Goal: Task Accomplishment & Management: Manage account settings

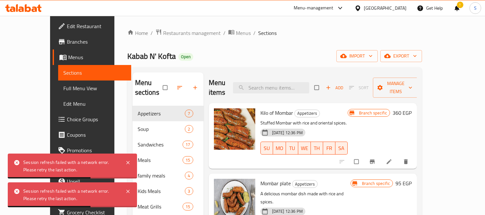
scroll to position [36, 0]
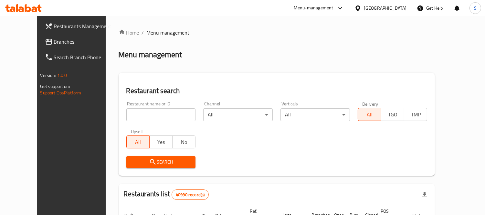
click at [399, 16] on div "​ Menu-management Egypt Get Help S Restaurants Management Branches Search Branc…" at bounding box center [242, 115] width 485 height 199
click at [399, 8] on div "Egypt" at bounding box center [385, 8] width 43 height 7
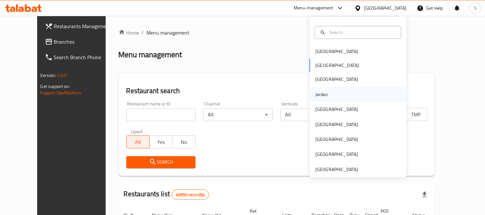
click at [321, 93] on div "Jordan" at bounding box center [322, 94] width 13 height 7
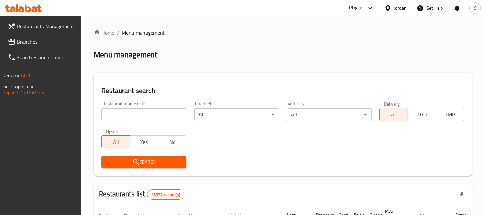
click at [34, 39] on span "Branches" at bounding box center [46, 42] width 59 height 8
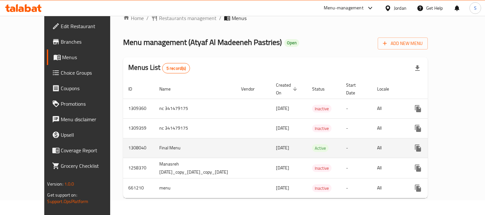
scroll to position [21, 0]
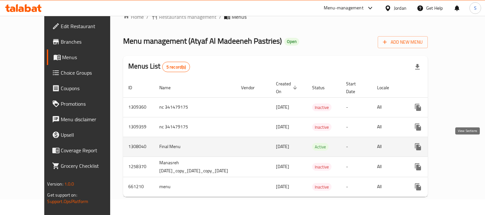
click at [469, 143] on icon "enhanced table" at bounding box center [465, 147] width 8 height 8
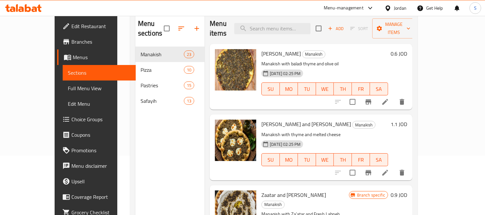
scroll to position [72, 0]
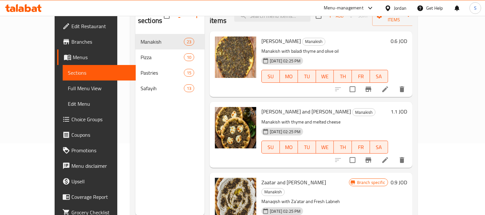
click at [68, 88] on span "Full Menu View" at bounding box center [99, 88] width 63 height 8
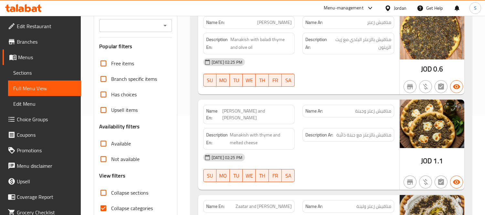
scroll to position [144, 0]
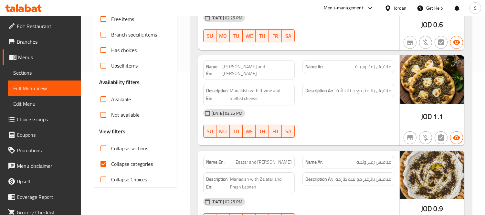
click at [130, 163] on span "Collapse categories" at bounding box center [132, 164] width 42 height 8
click at [111, 163] on input "Collapse categories" at bounding box center [104, 164] width 16 height 16
checkbox input "false"
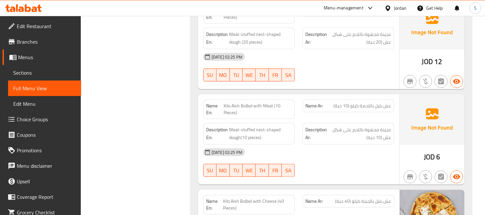
scroll to position [4951, 0]
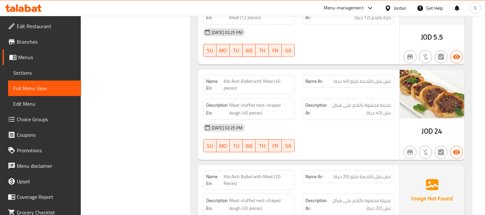
scroll to position [4986, 0]
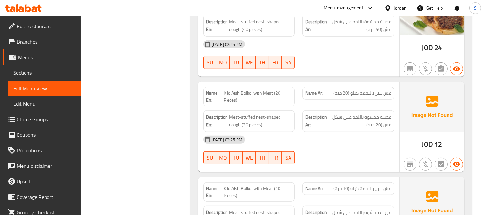
click at [50, 68] on link "Sections" at bounding box center [44, 73] width 73 height 16
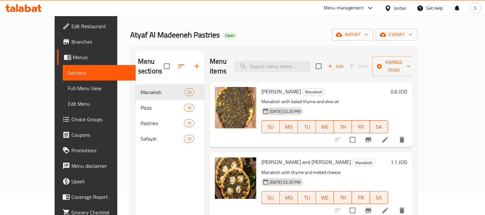
scroll to position [18, 0]
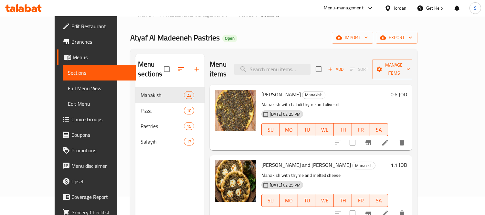
click at [302, 18] on ol "Home / Restaurants management / Menus / Sections" at bounding box center [274, 14] width 288 height 8
click at [68, 87] on span "Full Menu View" at bounding box center [99, 88] width 63 height 8
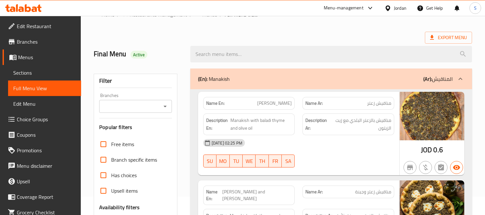
click at [169, 46] on div "Final Menu Active" at bounding box center [138, 54] width 97 height 29
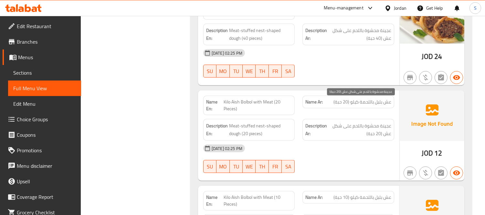
click at [364, 122] on span "عجينة محشوة باللحم على شكل عش (20 حبة)" at bounding box center [360, 130] width 63 height 16
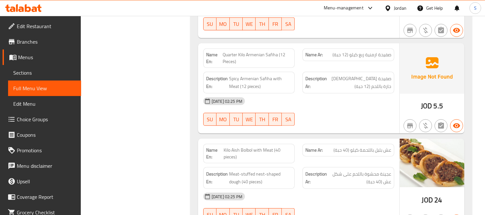
click at [39, 57] on span "Menus" at bounding box center [47, 57] width 58 height 8
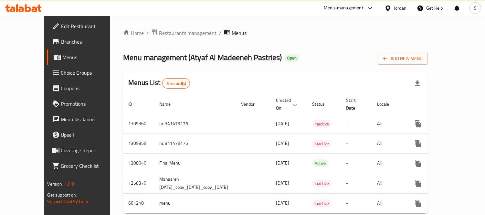
scroll to position [22, 0]
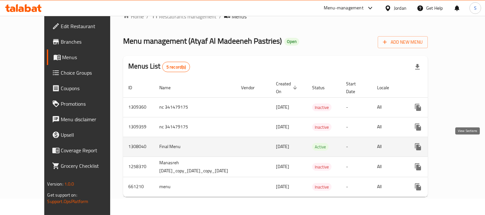
click at [465, 143] on icon "enhanced table" at bounding box center [465, 147] width 8 height 8
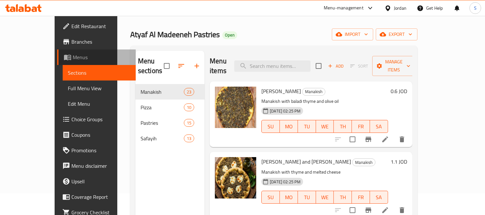
click at [61, 62] on link "Menus" at bounding box center [96, 57] width 79 height 16
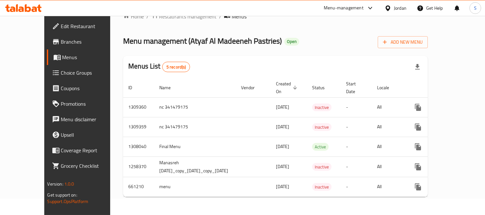
drag, startPoint x: 342, startPoint y: 124, endPoint x: 385, endPoint y: 53, distance: 82.3
click at [385, 56] on div "Menus List 5 record(s)" at bounding box center [275, 67] width 305 height 22
drag, startPoint x: 473, startPoint y: 115, endPoint x: 479, endPoint y: 117, distance: 6.0
click at [441, 116] on div "Home / Restaurants management / Menus Menu management ( Atyaf Al Madeeneh Pastr…" at bounding box center [275, 107] width 331 height 216
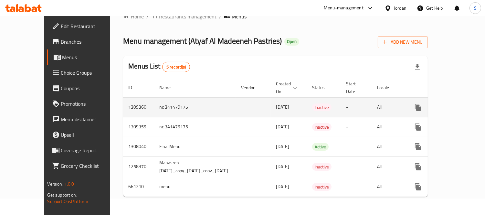
click at [466, 103] on icon "enhanced table" at bounding box center [465, 107] width 8 height 8
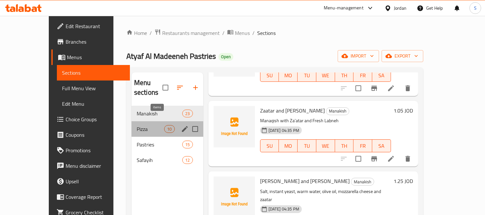
click at [164, 125] on div "10" at bounding box center [169, 129] width 10 height 8
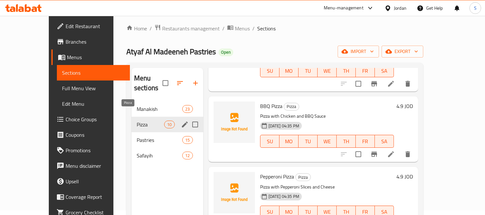
scroll to position [36, 0]
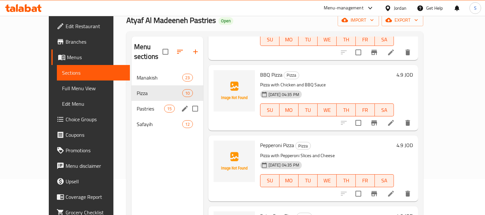
click at [142, 105] on span "Pastries" at bounding box center [150, 109] width 27 height 8
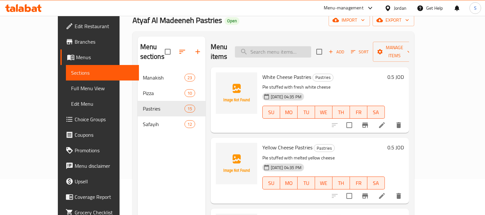
click at [279, 46] on input "search" at bounding box center [273, 51] width 76 height 11
paste input "" عش بلبل باللحمة كيلو (20حبة)""
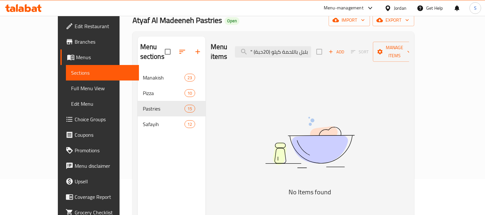
drag, startPoint x: 274, startPoint y: 49, endPoint x: 266, endPoint y: 54, distance: 10.0
click at [266, 54] on div "Menu items " عش بلبل باللحمة كيلو (20حبة) Add Sort Manage items" at bounding box center [310, 52] width 199 height 31
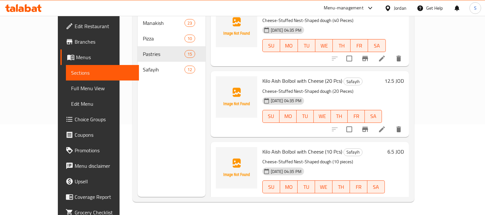
scroll to position [154, 0]
type input "عش بلبل ب"
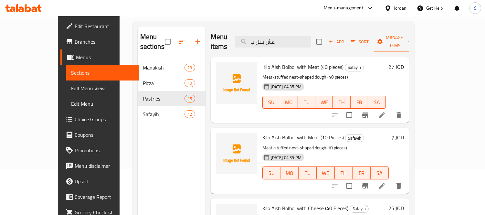
scroll to position [0, 0]
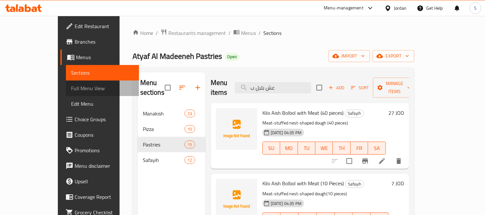
click at [71, 84] on span "Full Menu View" at bounding box center [102, 88] width 63 height 8
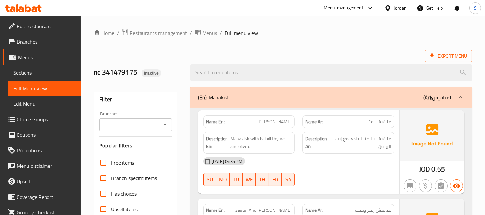
click at [328, 158] on div "[DATE] 04:35 PM" at bounding box center [299, 162] width 199 height 16
click at [61, 69] on span "Sections" at bounding box center [44, 73] width 63 height 8
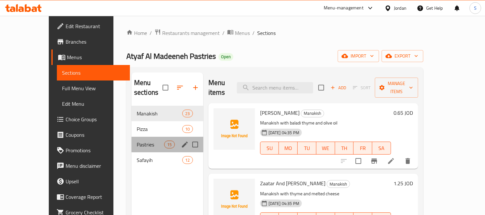
click at [144, 137] on div "Pastries 15" at bounding box center [168, 145] width 72 height 16
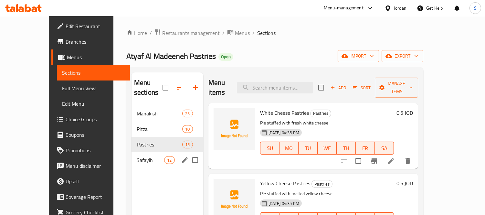
click at [144, 156] on span "Safayih" at bounding box center [150, 160] width 27 height 8
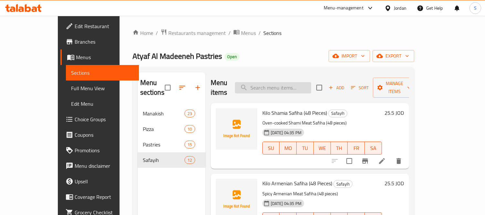
click at [294, 88] on input "search" at bounding box center [273, 87] width 76 height 11
paste input "عجينة محشوة باللحم على شكل عش (20 حبة)"
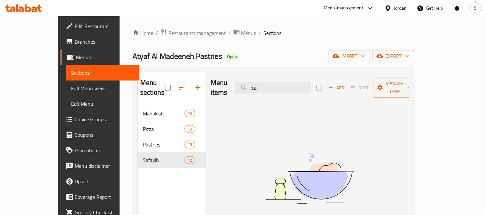
type input "ع"
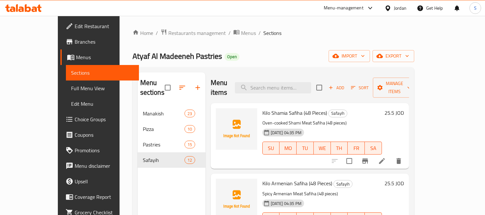
click at [348, 108] on h6 "Kilo Shamia Safiha (48 Pieces) Safayih" at bounding box center [323, 112] width 120 height 9
click at [345, 84] on span "Add" at bounding box center [336, 87] width 17 height 7
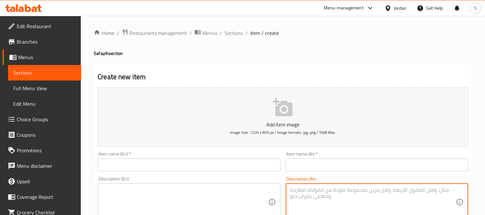
click at [389, 189] on textarea at bounding box center [373, 202] width 166 height 31
paste textarea "عجينة محشوة باللحم على شكل عش (20 حبة)"
type textarea "عجينة محشوة باللحم على شكل عش (20 حبة)"
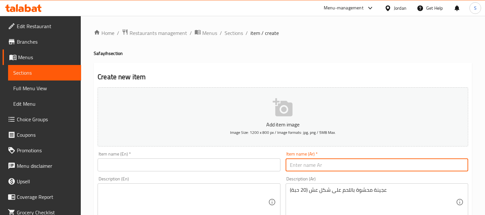
click at [400, 163] on input "text" at bounding box center [377, 164] width 183 height 13
paste input "" عش بلبل باللحمة كيلو (20حبة)""
drag, startPoint x: 358, startPoint y: 162, endPoint x: 361, endPoint y: 164, distance: 3.5
click at [361, 164] on input "" عش بلبل باللحمة كيلو (20حبة)"" at bounding box center [377, 164] width 183 height 13
drag, startPoint x: 293, startPoint y: 166, endPoint x: 283, endPoint y: 166, distance: 10.0
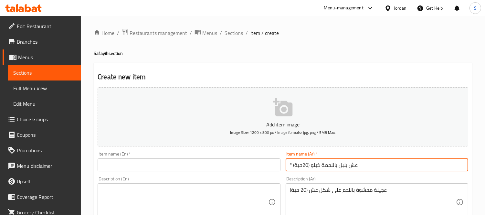
click at [283, 166] on div "Item name (Ar)   * " عش بلبل باللحمة كيلو (20حبة) Item name (Ar) *" at bounding box center [377, 161] width 188 height 25
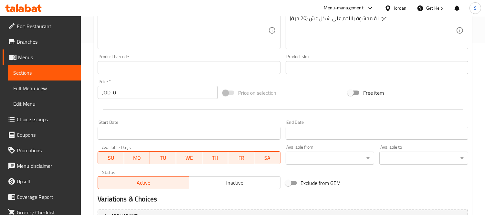
scroll to position [179, 0]
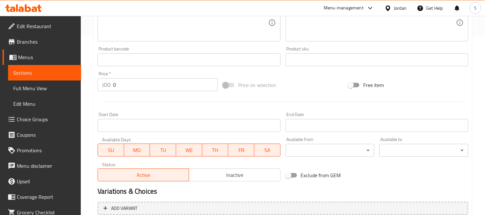
type input "عش بلبل باللحمة كيلو (20حبة)"
click at [173, 87] on input "0" at bounding box center [165, 84] width 105 height 13
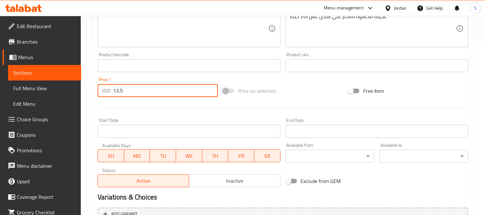
scroll to position [36, 0]
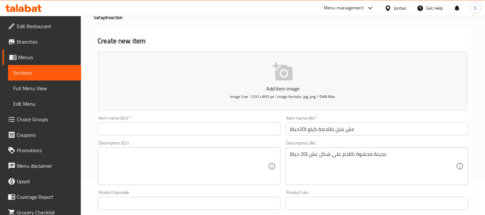
type input "13.5"
click at [295, 127] on input "عش بلبل باللحمة كيلو (20حبة)" at bounding box center [377, 129] width 183 height 13
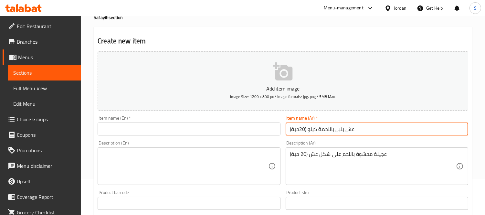
click at [295, 127] on input "عش بلبل باللحمة كيلو (20حبة)" at bounding box center [377, 129] width 183 height 13
click at [175, 127] on input "text" at bounding box center [189, 129] width 183 height 13
paste input "Kilo Aish Bolbol with Meat (20 Pieces)"
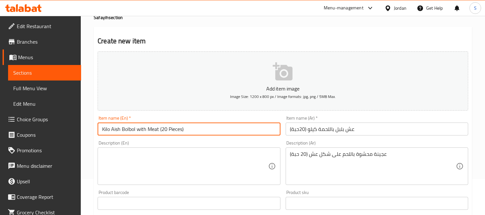
type input "Kilo Aish Bolbol with Meat (20 Pieces)"
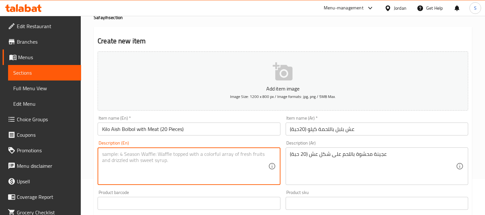
click at [138, 152] on textarea at bounding box center [185, 166] width 166 height 31
paste textarea "Meat-stuffed nest-shaped dough (20 pieces)"
type textarea "Meat-stuffed nest-shaped dough (20 pieces)"
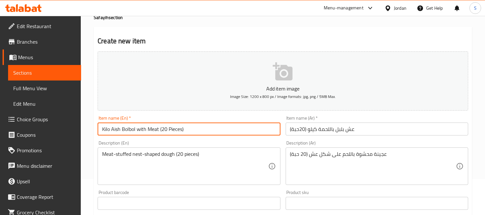
click at [114, 130] on input "Kilo Aish Bolbol with Meat (20 Pieces)" at bounding box center [189, 129] width 183 height 13
click at [173, 126] on input "Kilo Aish Bolbol with Meat (20 Pieces)" at bounding box center [189, 129] width 183 height 13
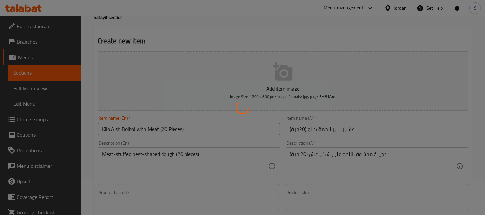
type input "0"
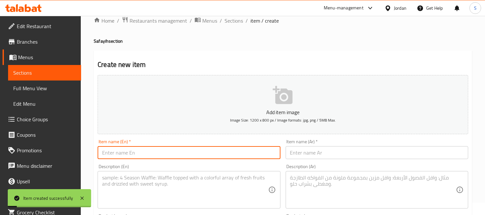
scroll to position [0, 0]
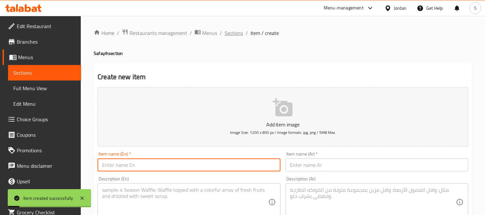
click at [231, 33] on span "Sections" at bounding box center [234, 33] width 18 height 8
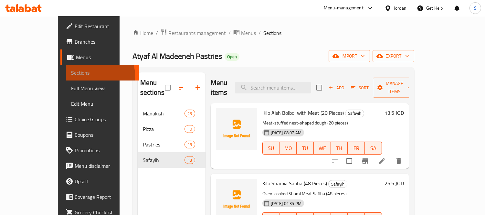
click at [71, 75] on span "Sections" at bounding box center [102, 73] width 63 height 8
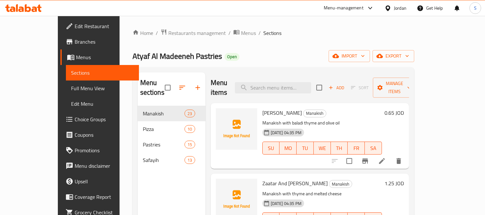
click at [27, 5] on icon at bounding box center [28, 8] width 6 height 8
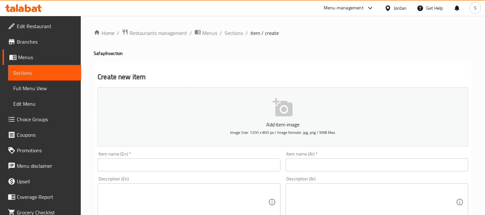
click at [49, 54] on span "Menus" at bounding box center [47, 57] width 58 height 8
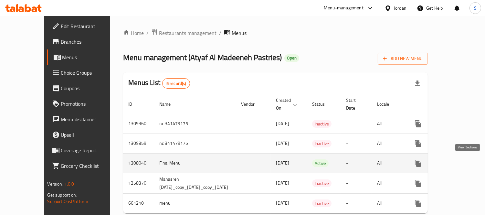
click at [464, 164] on icon "enhanced table" at bounding box center [465, 163] width 8 height 8
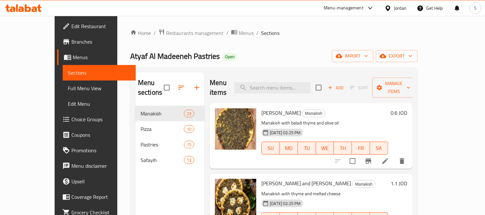
click at [68, 86] on span "Full Menu View" at bounding box center [99, 88] width 63 height 8
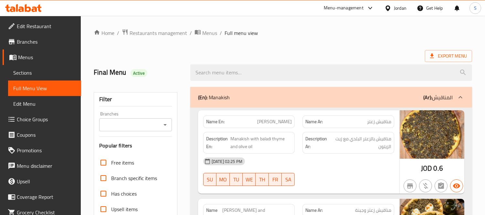
click at [280, 37] on ol "Home / Restaurants management / Menus / Full menu view" at bounding box center [283, 33] width 379 height 8
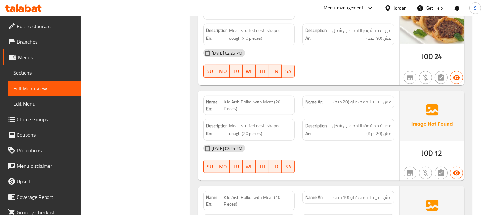
copy span "Kilo Aish Bolbol with Meat (20 Pieces)"
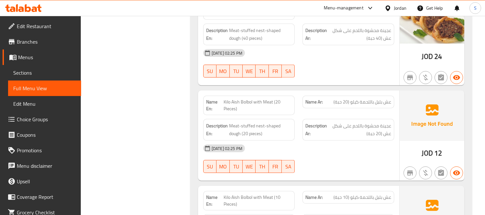
click at [244, 122] on span "Meat-stuffed nest-shaped dough (20 pieces)" at bounding box center [260, 130] width 63 height 16
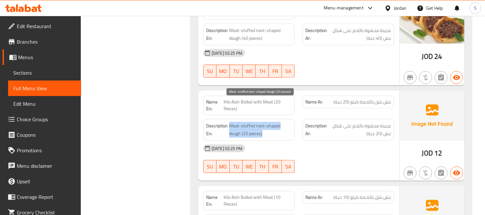
click at [244, 122] on span "Meat-stuffed nest-shaped dough (20 pieces)" at bounding box center [260, 130] width 63 height 16
copy span "Meat-stuffed nest-shaped dough (20 pieces)"
